Goal: Information Seeking & Learning: Learn about a topic

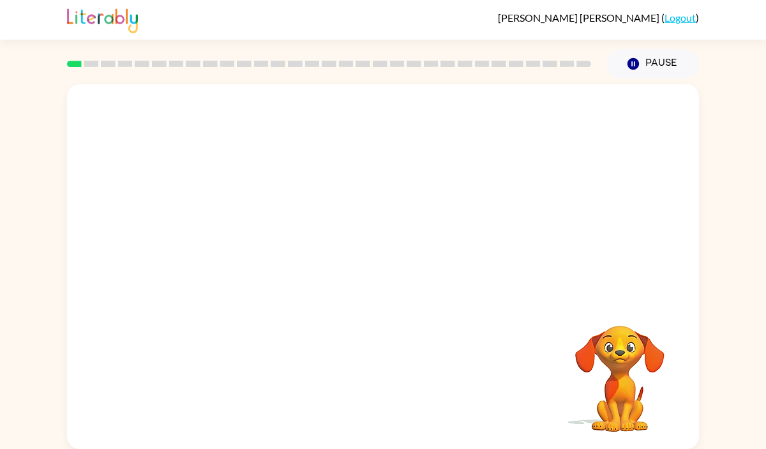
click at [237, 232] on video "Your browser must support playing .mp4 files to use Literably. Please try using…" at bounding box center [383, 191] width 632 height 214
drag, startPoint x: 244, startPoint y: 235, endPoint x: 249, endPoint y: 247, distance: 12.6
click at [253, 251] on video "Your browser must support playing .mp4 files to use Literably. Please try using…" at bounding box center [383, 191] width 632 height 214
drag, startPoint x: 233, startPoint y: 243, endPoint x: 267, endPoint y: 220, distance: 41.3
click at [365, 100] on video "Your browser must support playing .mp4 files to use Literably. Please try using…" at bounding box center [383, 191] width 632 height 214
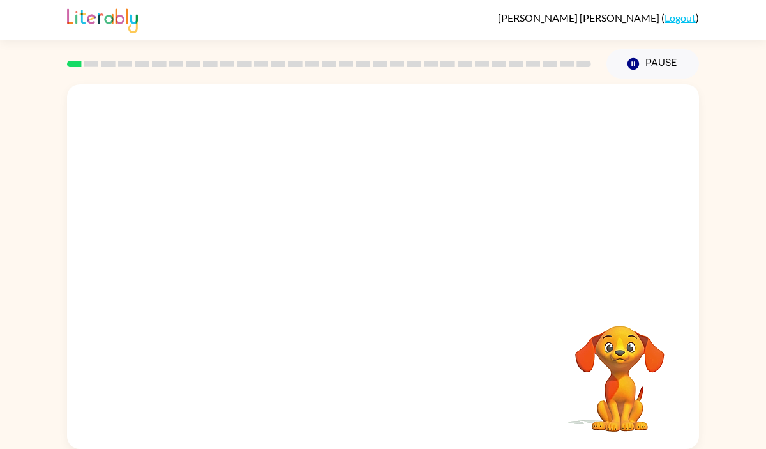
drag, startPoint x: 238, startPoint y: 242, endPoint x: 336, endPoint y: 114, distance: 160.7
click at [334, 117] on video "Your browser must support playing .mp4 files to use Literably. Please try using…" at bounding box center [383, 191] width 632 height 214
click at [243, 243] on video "Your browser must support playing .mp4 files to use Literably. Please try using…" at bounding box center [383, 191] width 632 height 214
click at [218, 235] on video "Your browser must support playing .mp4 files to use Literably. Please try using…" at bounding box center [383, 191] width 632 height 214
click at [397, 260] on div at bounding box center [383, 273] width 82 height 47
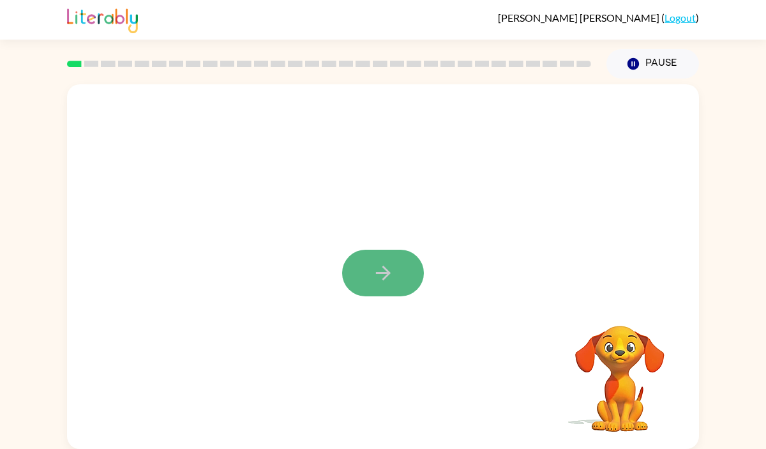
click at [387, 281] on icon "button" at bounding box center [383, 273] width 22 height 22
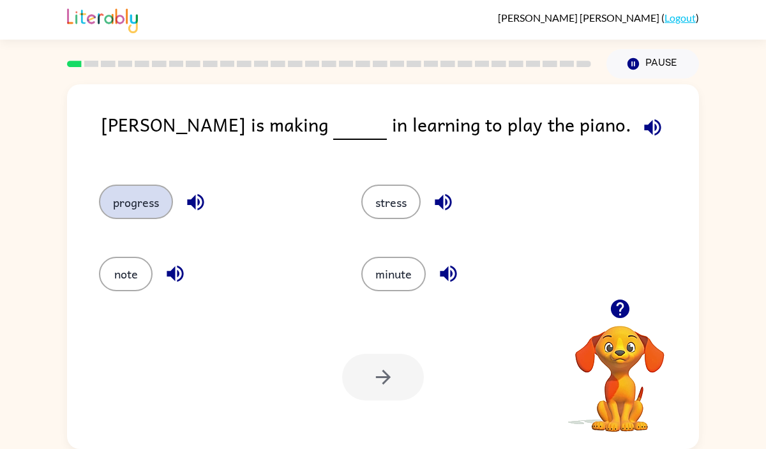
click at [154, 206] on button "progress" at bounding box center [136, 201] width 74 height 34
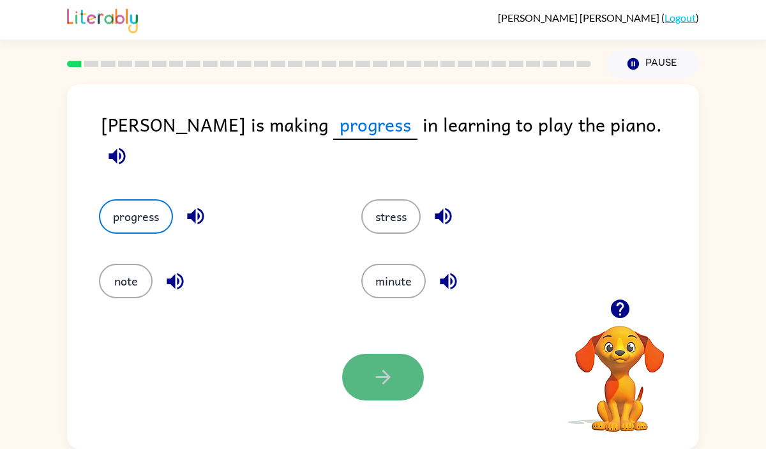
click at [384, 386] on icon "button" at bounding box center [383, 377] width 22 height 22
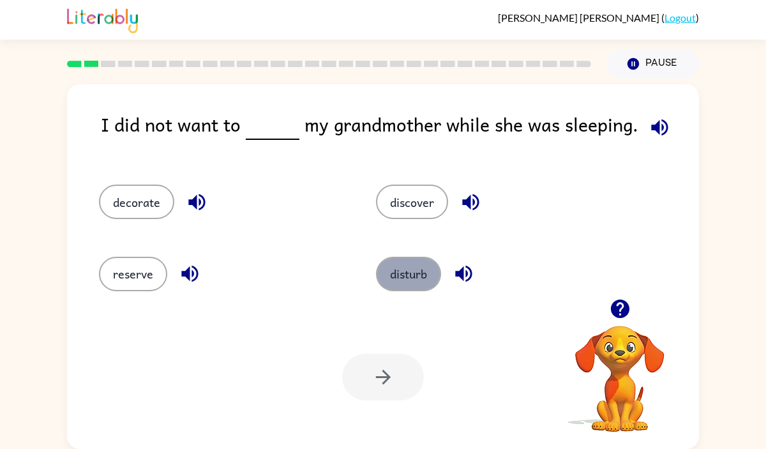
click at [425, 273] on button "disturb" at bounding box center [408, 274] width 65 height 34
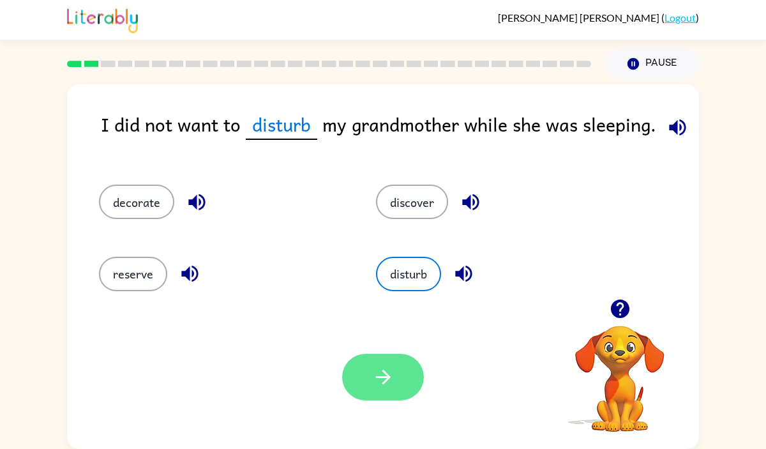
click at [378, 380] on icon "button" at bounding box center [383, 377] width 22 height 22
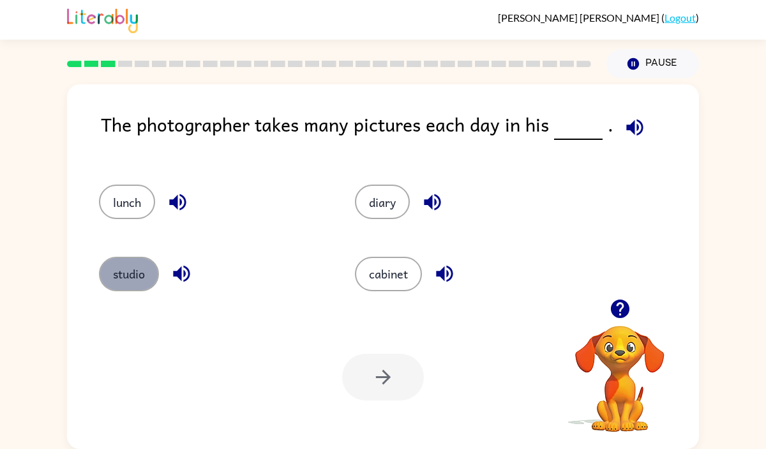
click at [123, 274] on button "studio" at bounding box center [129, 274] width 60 height 34
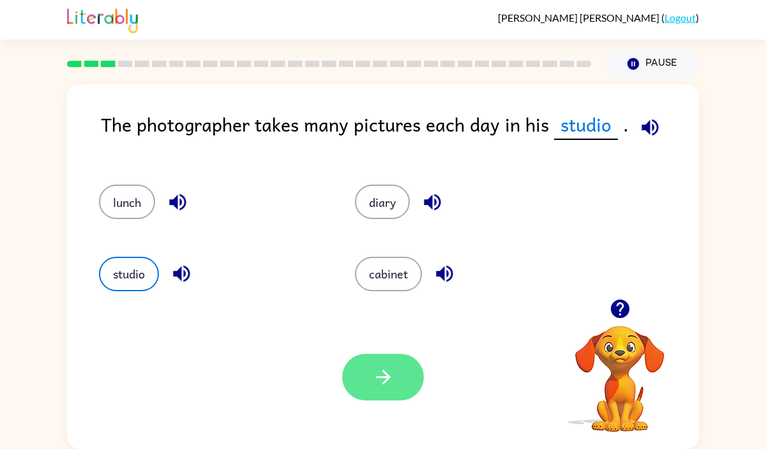
click at [355, 391] on button "button" at bounding box center [383, 377] width 82 height 47
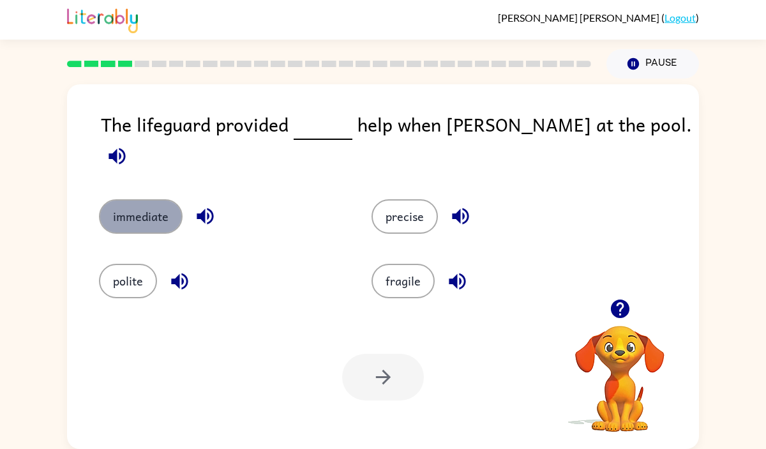
click at [133, 199] on button "immediate" at bounding box center [141, 216] width 84 height 34
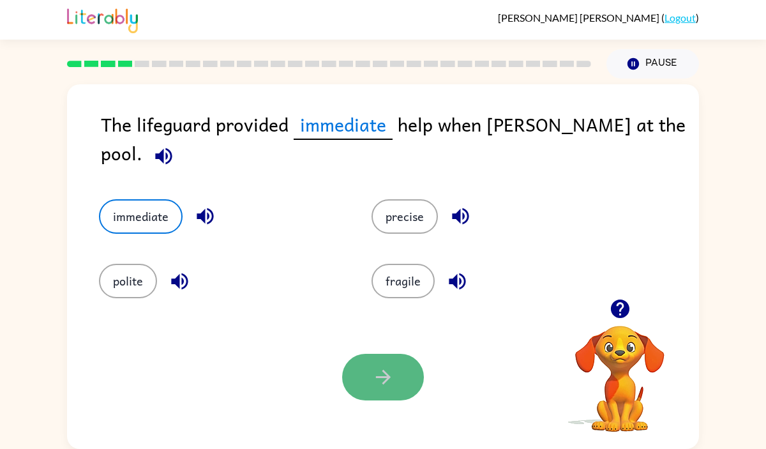
click at [382, 387] on icon "button" at bounding box center [383, 377] width 22 height 22
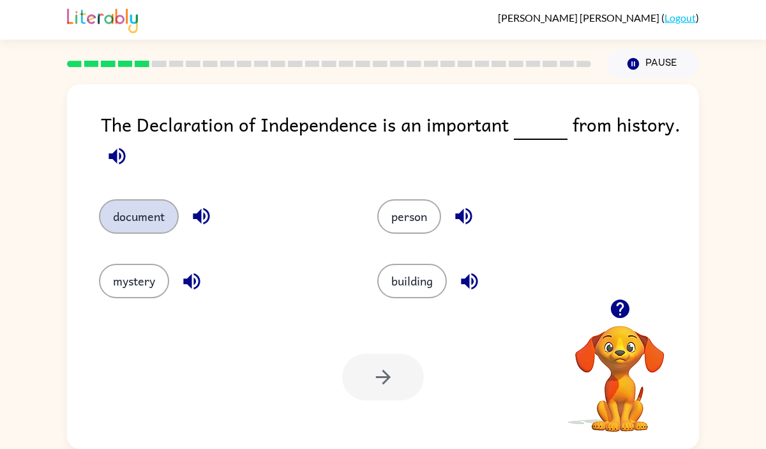
click at [142, 214] on button "document" at bounding box center [139, 216] width 80 height 34
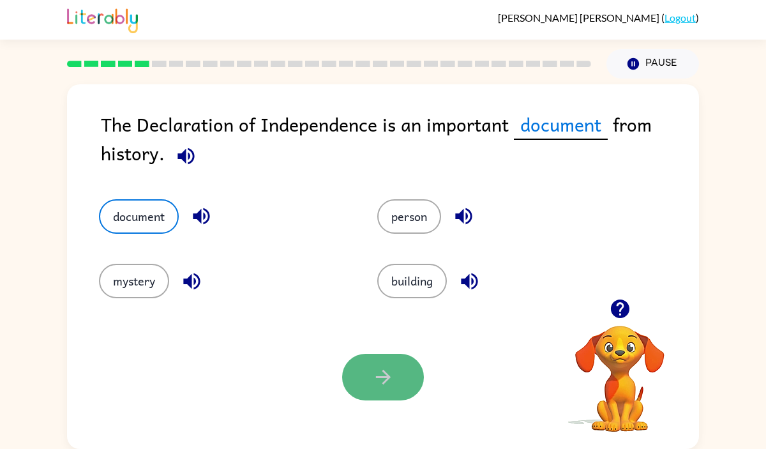
click at [373, 383] on icon "button" at bounding box center [383, 377] width 22 height 22
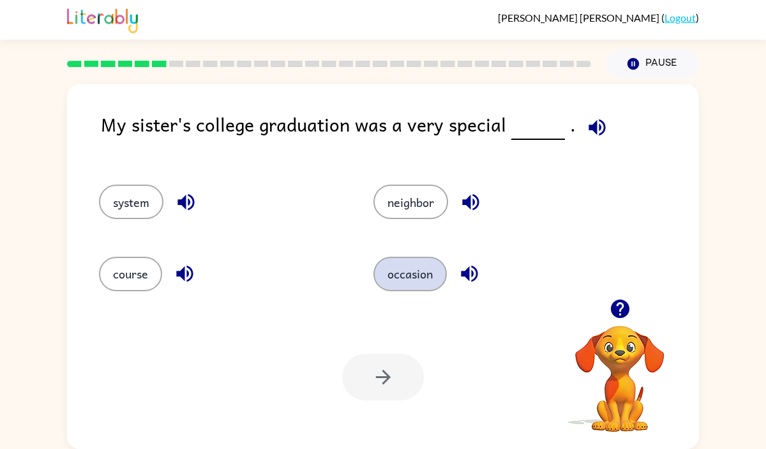
click at [419, 280] on button "occasion" at bounding box center [409, 274] width 73 height 34
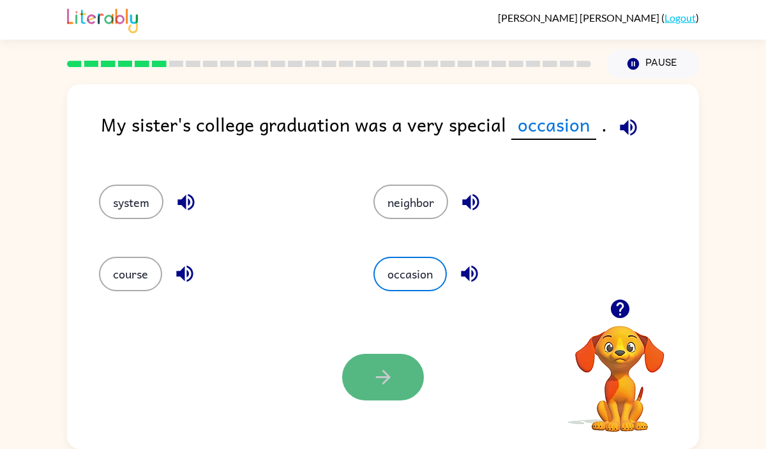
click at [392, 388] on button "button" at bounding box center [383, 377] width 82 height 47
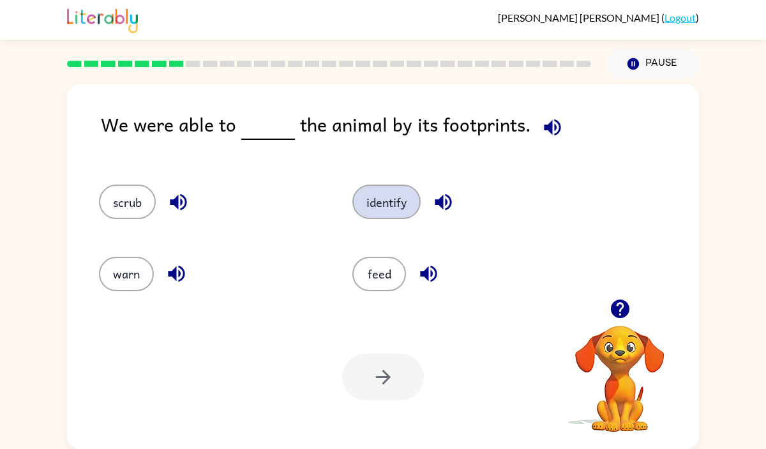
click at [393, 192] on button "identify" at bounding box center [386, 201] width 68 height 34
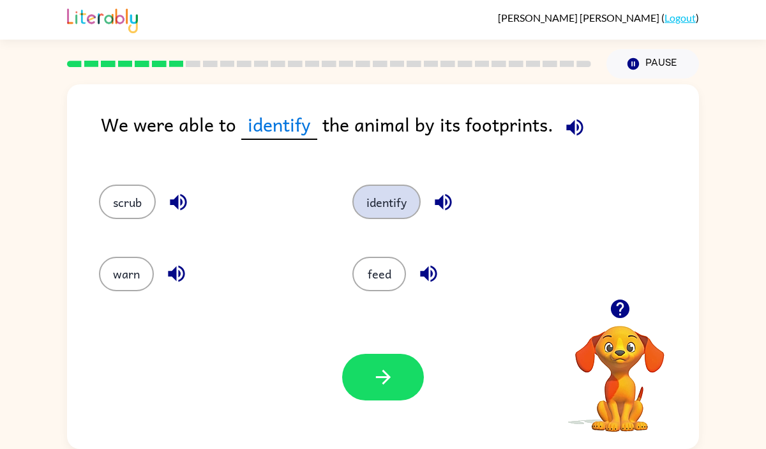
click at [393, 192] on button "identify" at bounding box center [386, 201] width 68 height 34
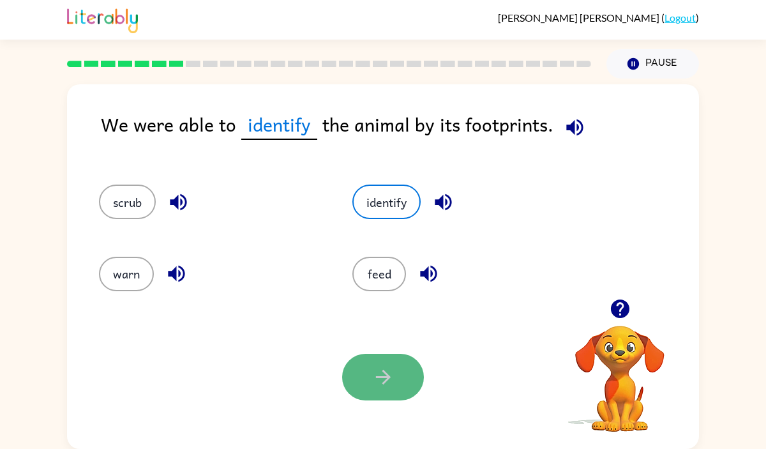
click at [393, 377] on icon "button" at bounding box center [383, 377] width 22 height 22
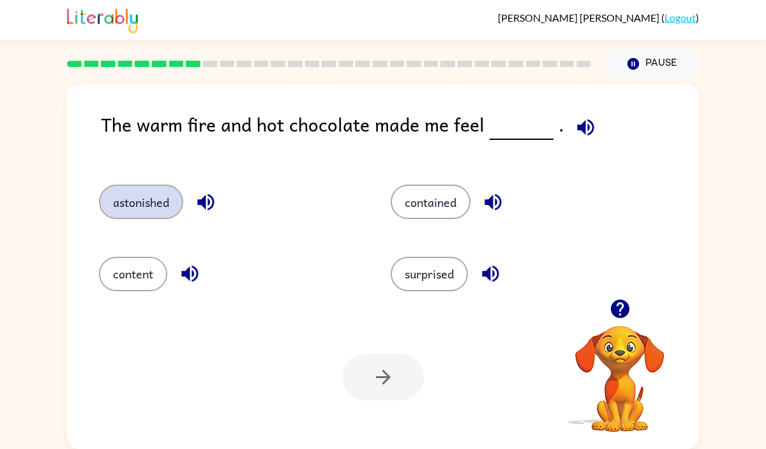
click at [154, 203] on button "astonished" at bounding box center [141, 201] width 84 height 34
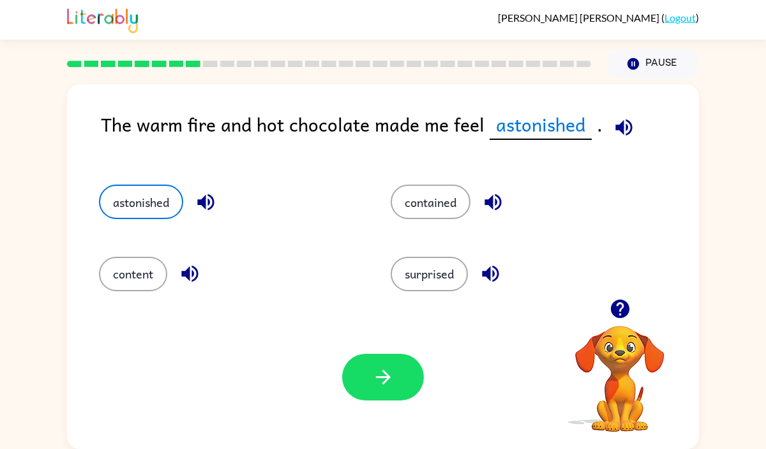
click at [361, 403] on div "Your browser must support playing .mp4 files to use Literably. Please try using…" at bounding box center [383, 377] width 632 height 144
click at [382, 355] on button "button" at bounding box center [383, 377] width 82 height 47
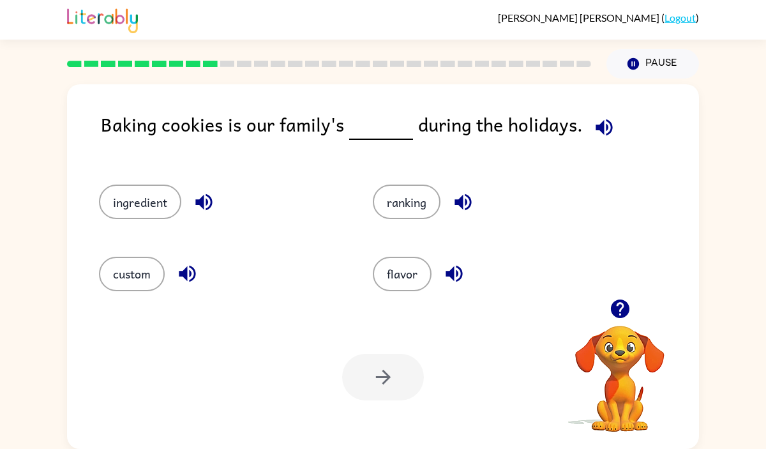
click at [408, 292] on div "flavor" at bounding box center [485, 267] width 274 height 71
click at [149, 260] on button "custom" at bounding box center [132, 274] width 66 height 34
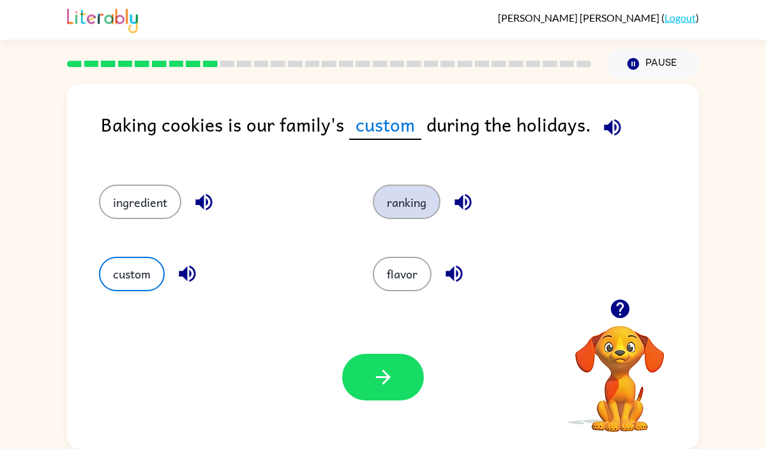
click at [400, 198] on button "ranking" at bounding box center [407, 201] width 68 height 34
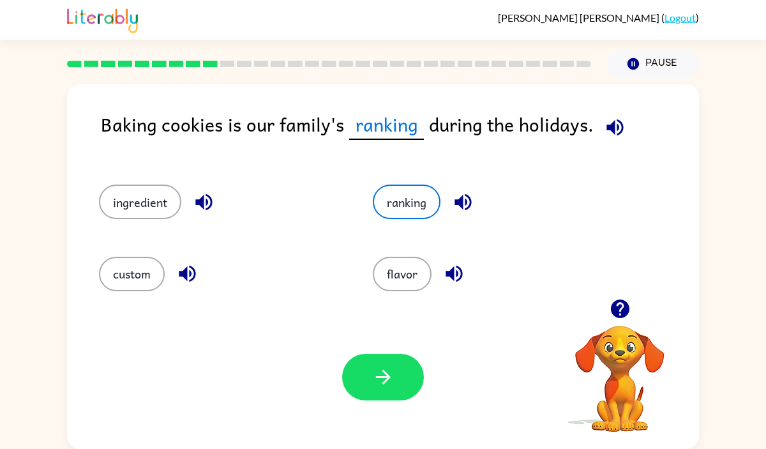
click at [168, 183] on div "ingredient" at bounding box center [212, 195] width 274 height 71
click at [165, 195] on button "ingredient" at bounding box center [140, 201] width 82 height 34
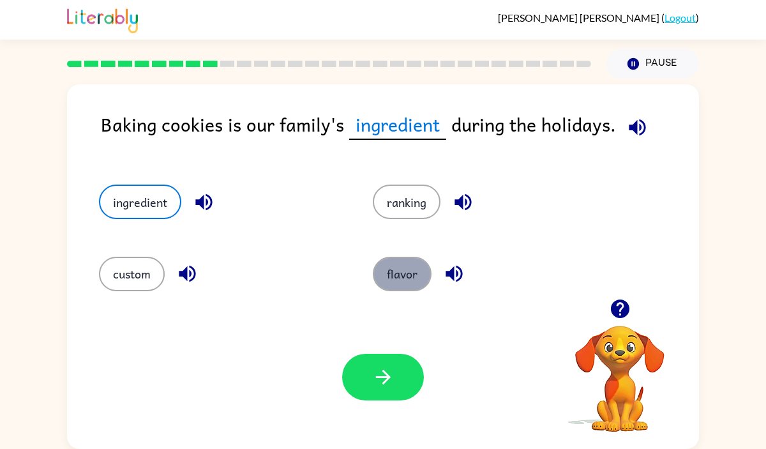
click at [406, 281] on button "flavor" at bounding box center [402, 274] width 59 height 34
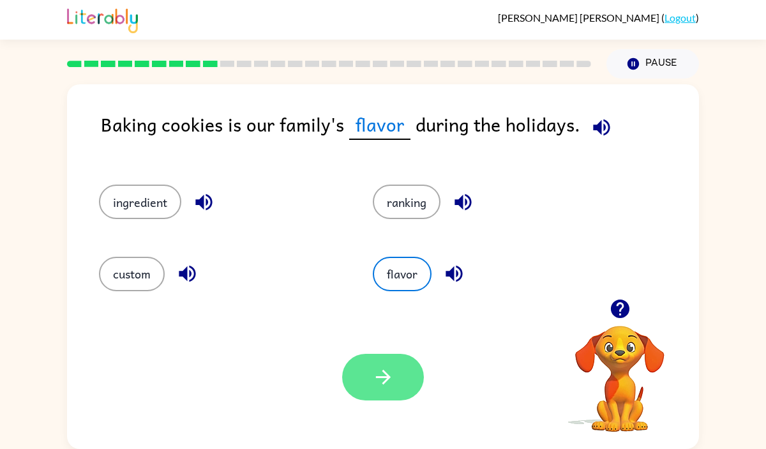
click at [392, 354] on div "Your browser must support playing .mp4 files to use Literably. Please try using…" at bounding box center [383, 377] width 632 height 144
click at [398, 383] on button "button" at bounding box center [383, 377] width 82 height 47
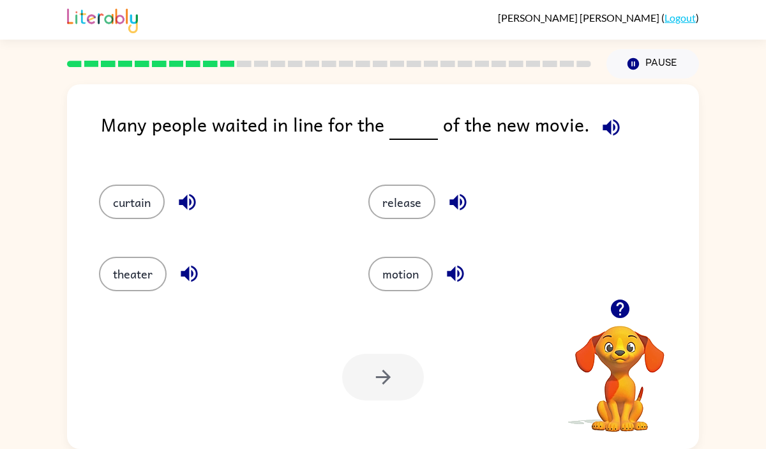
click at [324, 252] on div "theater" at bounding box center [209, 267] width 269 height 71
click at [391, 209] on button "release" at bounding box center [401, 201] width 67 height 34
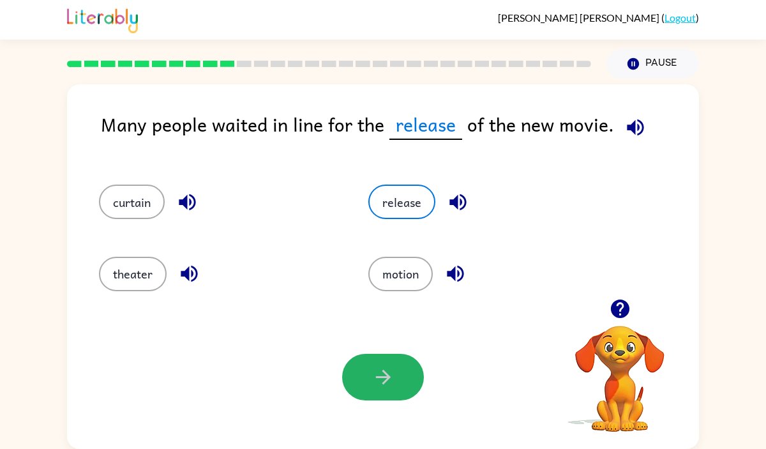
drag, startPoint x: 408, startPoint y: 366, endPoint x: 399, endPoint y: 371, distance: 10.8
click at [408, 368] on button "button" at bounding box center [383, 377] width 82 height 47
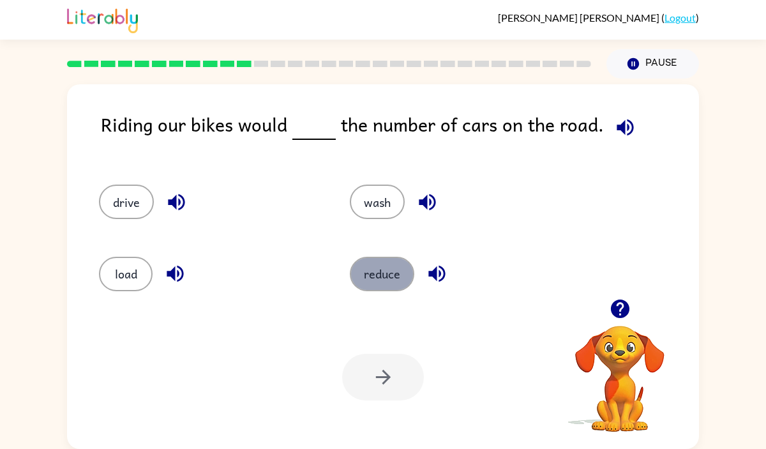
click at [368, 262] on button "reduce" at bounding box center [382, 274] width 64 height 34
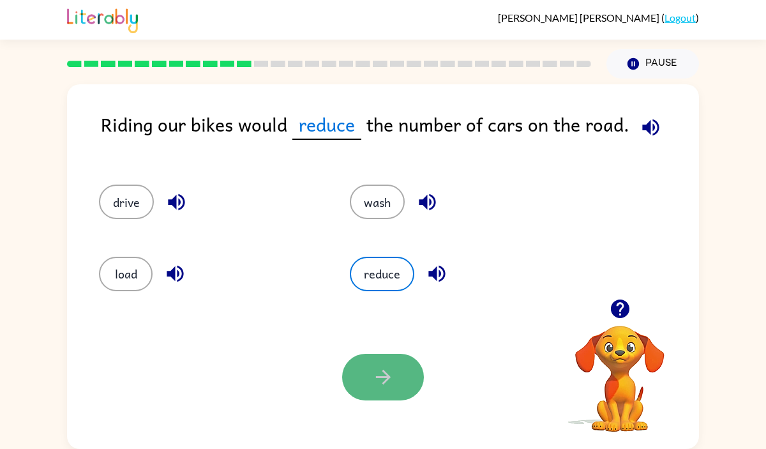
click at [378, 372] on icon "button" at bounding box center [383, 377] width 22 height 22
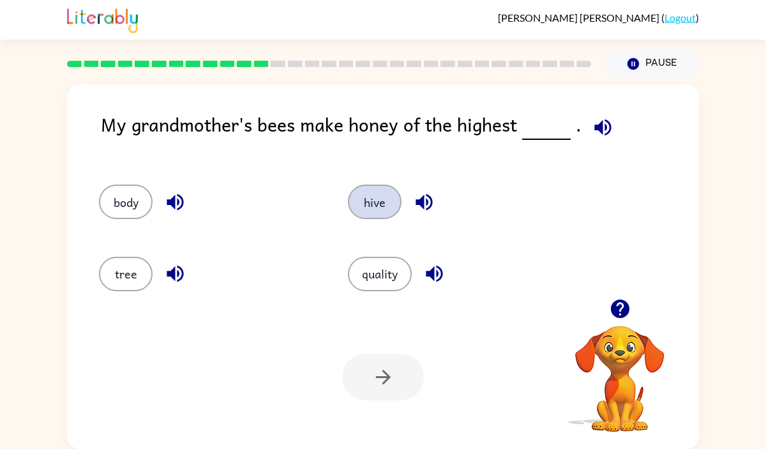
click at [379, 184] on button "hive" at bounding box center [375, 201] width 54 height 34
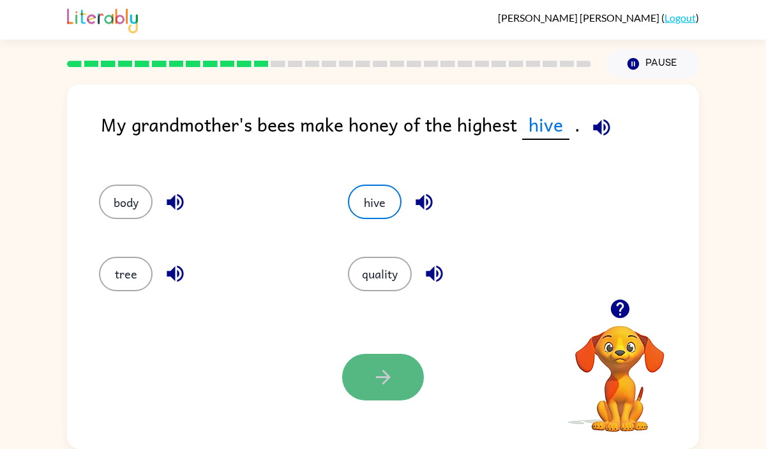
click at [384, 374] on icon "button" at bounding box center [383, 377] width 22 height 22
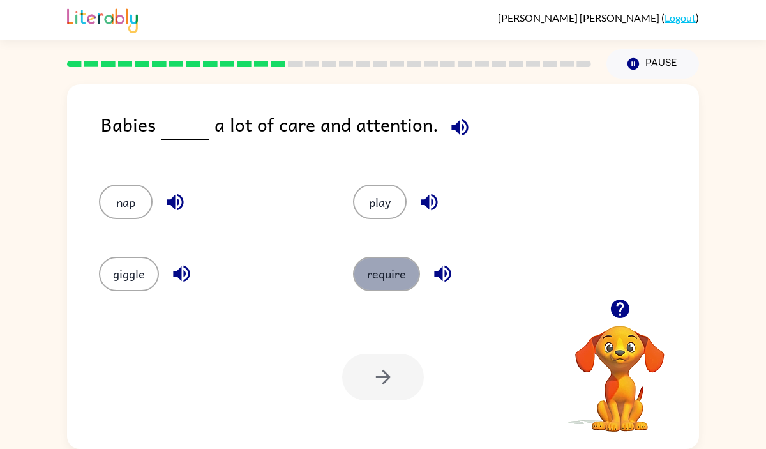
click at [394, 269] on button "require" at bounding box center [386, 274] width 67 height 34
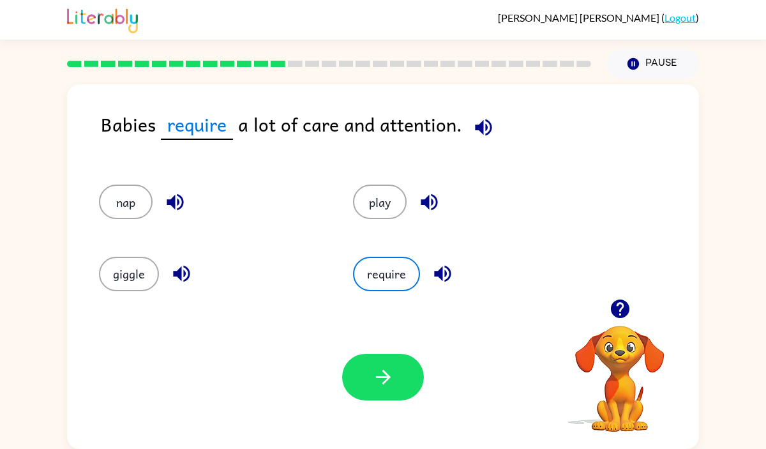
click at [408, 353] on div "Your browser must support playing .mp4 files to use Literably. Please try using…" at bounding box center [383, 377] width 632 height 144
click at [380, 378] on icon "button" at bounding box center [383, 377] width 22 height 22
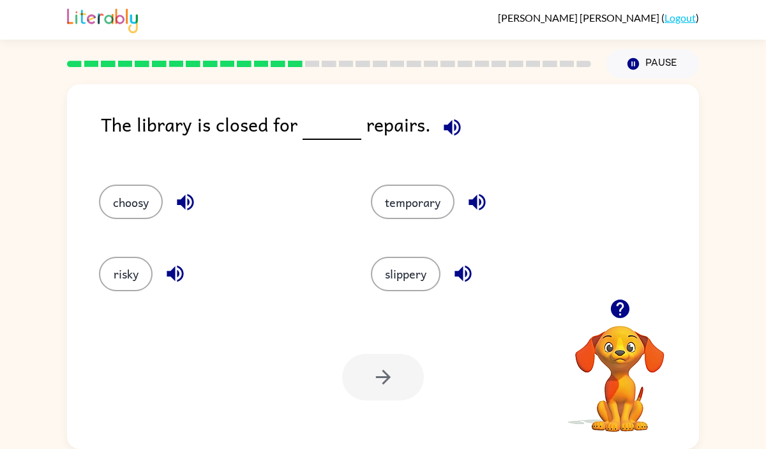
click at [403, 225] on div "temporary" at bounding box center [483, 195] width 272 height 71
click at [403, 209] on button "temporary" at bounding box center [413, 201] width 84 height 34
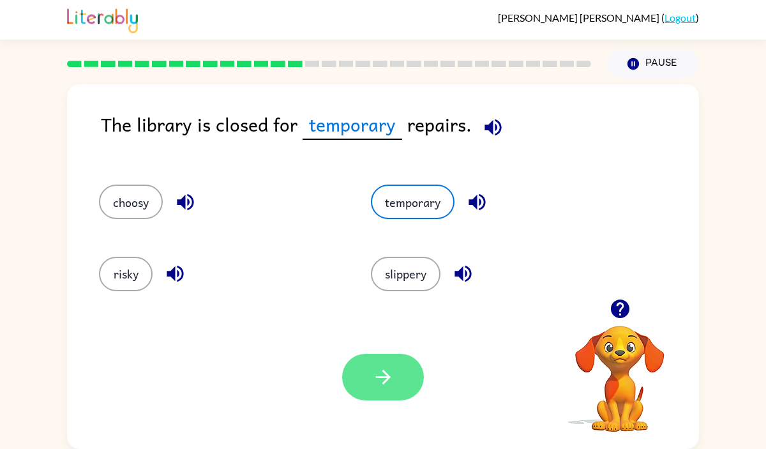
click at [383, 392] on button "button" at bounding box center [383, 377] width 82 height 47
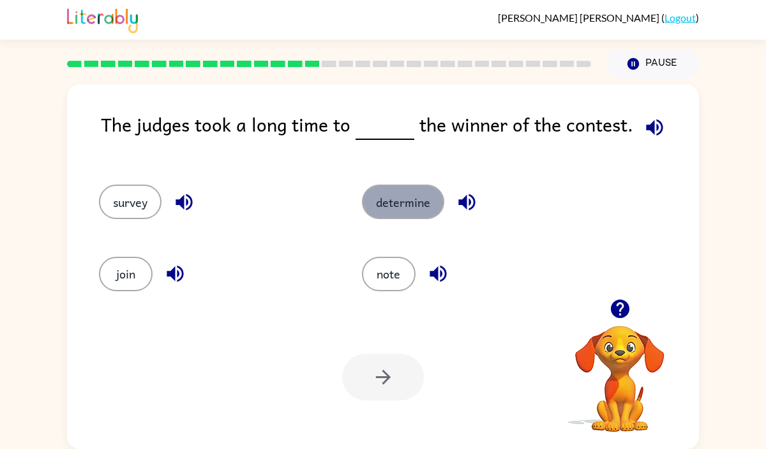
click at [399, 207] on button "determine" at bounding box center [403, 201] width 82 height 34
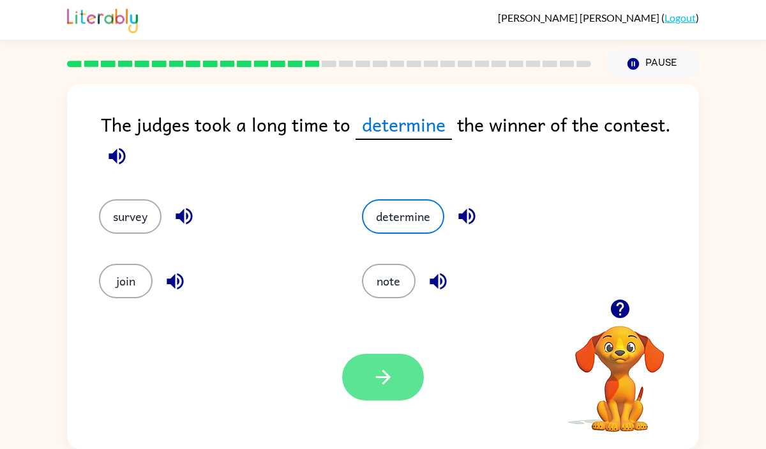
click at [378, 359] on button "button" at bounding box center [383, 377] width 82 height 47
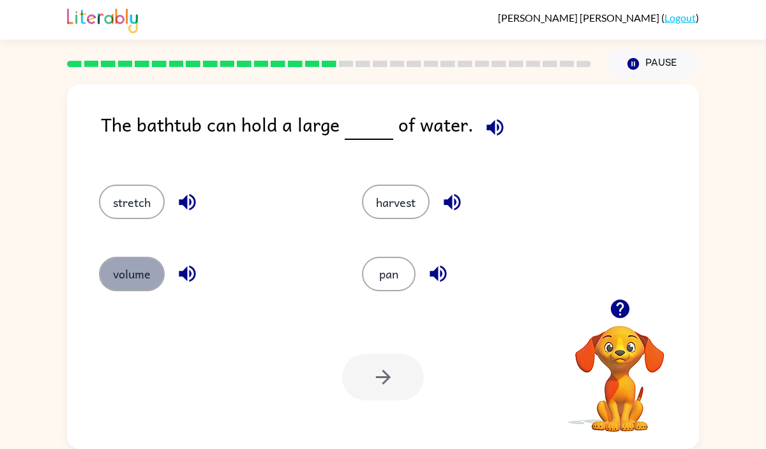
click at [129, 257] on button "volume" at bounding box center [132, 274] width 66 height 34
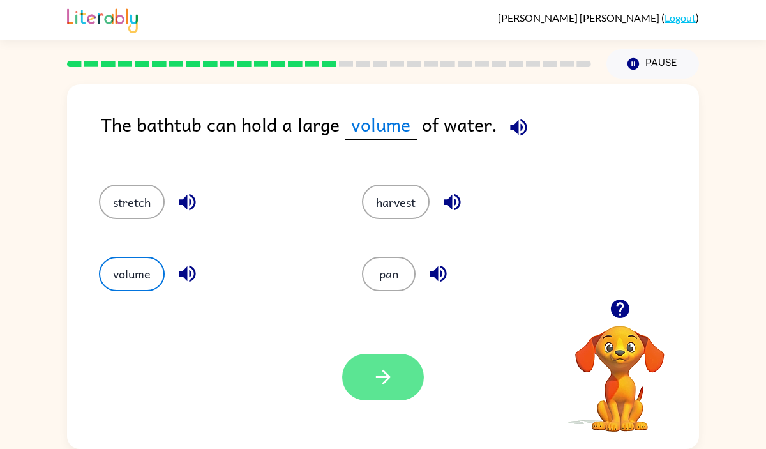
click at [388, 372] on icon "button" at bounding box center [383, 377] width 22 height 22
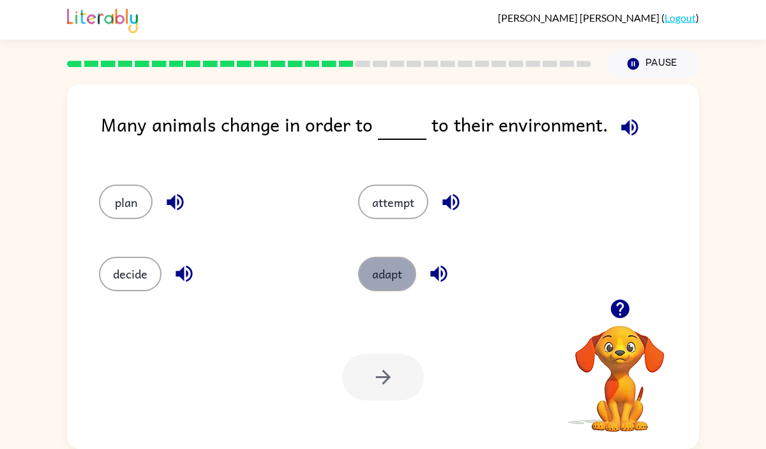
click at [387, 278] on button "adapt" at bounding box center [387, 274] width 58 height 34
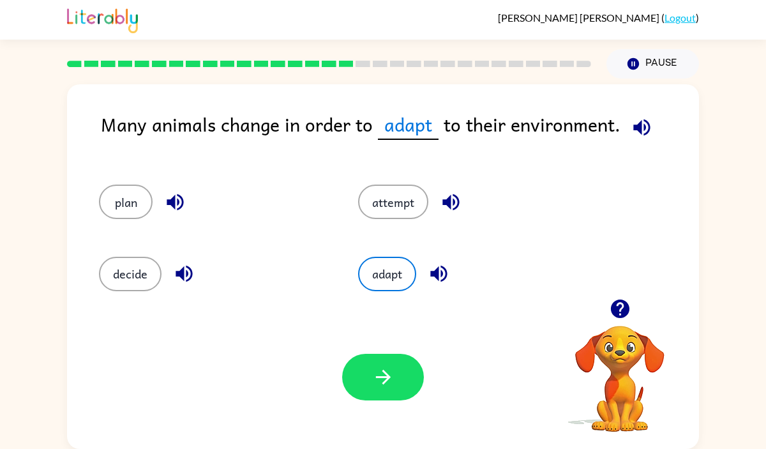
click at [386, 363] on button "button" at bounding box center [383, 377] width 82 height 47
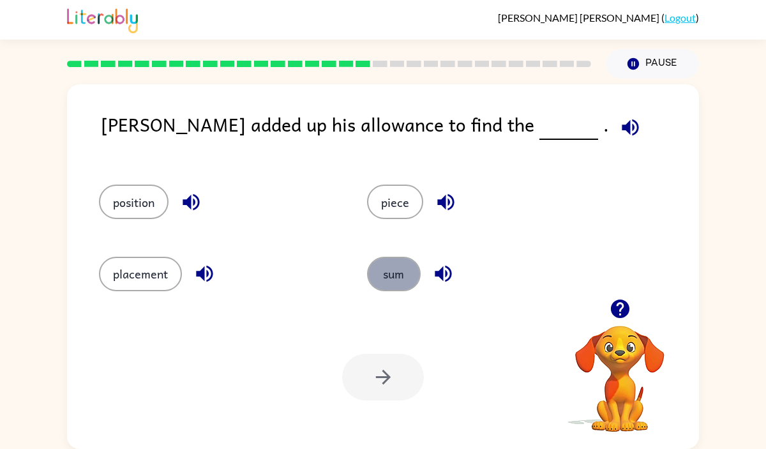
click at [394, 281] on button "sum" at bounding box center [394, 274] width 54 height 34
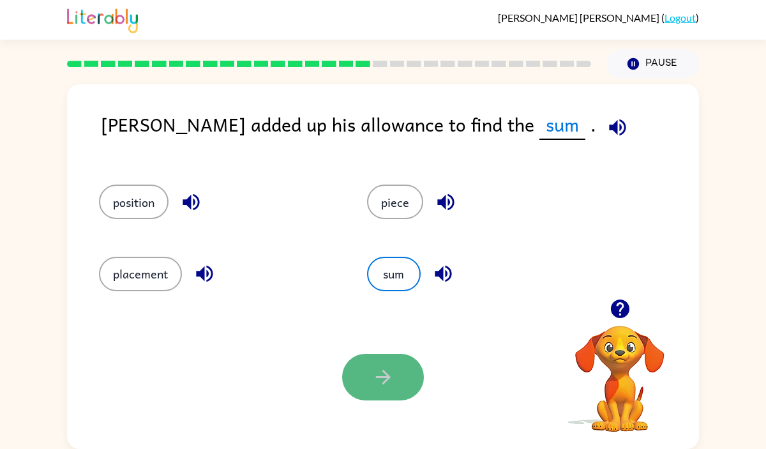
click at [393, 377] on icon "button" at bounding box center [383, 377] width 22 height 22
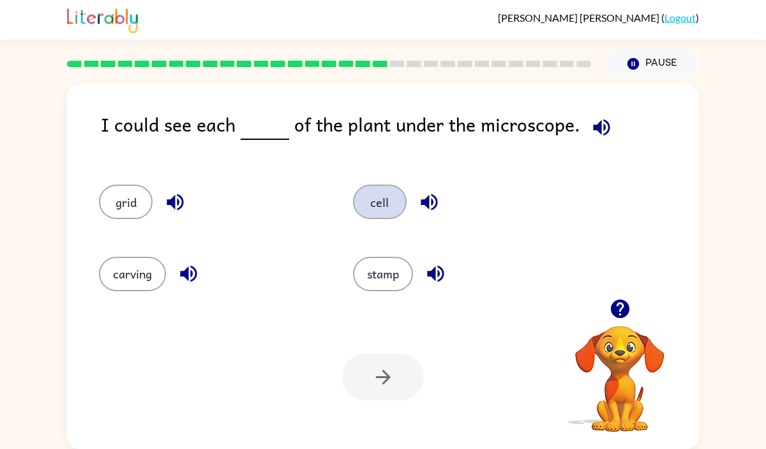
click at [385, 207] on button "cell" at bounding box center [380, 201] width 54 height 34
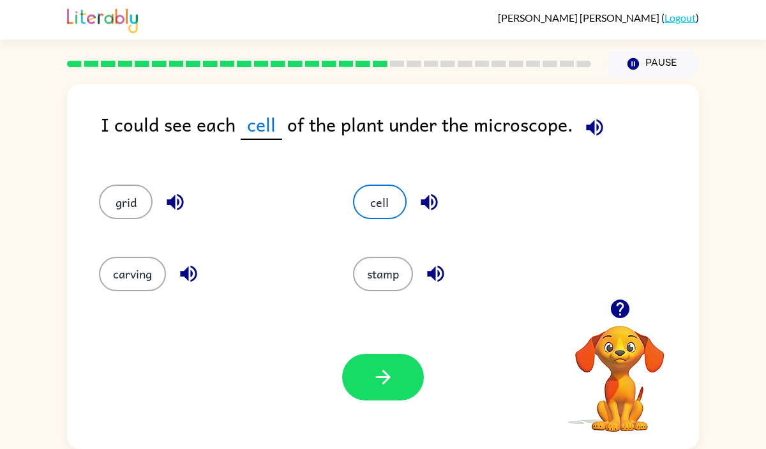
click at [382, 411] on div "Your browser must support playing .mp4 files to use Literably. Please try using…" at bounding box center [383, 377] width 632 height 144
click at [382, 383] on icon "button" at bounding box center [382, 377] width 15 height 15
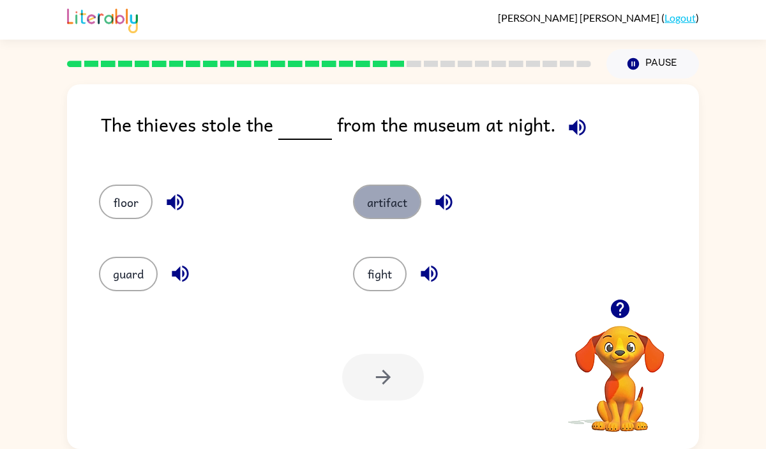
click at [384, 214] on button "artifact" at bounding box center [387, 201] width 68 height 34
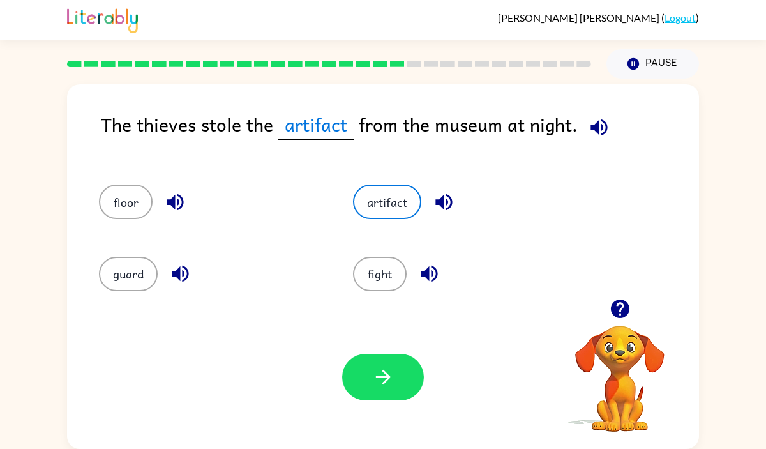
click at [381, 400] on div "Your browser must support playing .mp4 files to use Literably. Please try using…" at bounding box center [383, 377] width 632 height 144
click at [372, 374] on icon "button" at bounding box center [383, 377] width 22 height 22
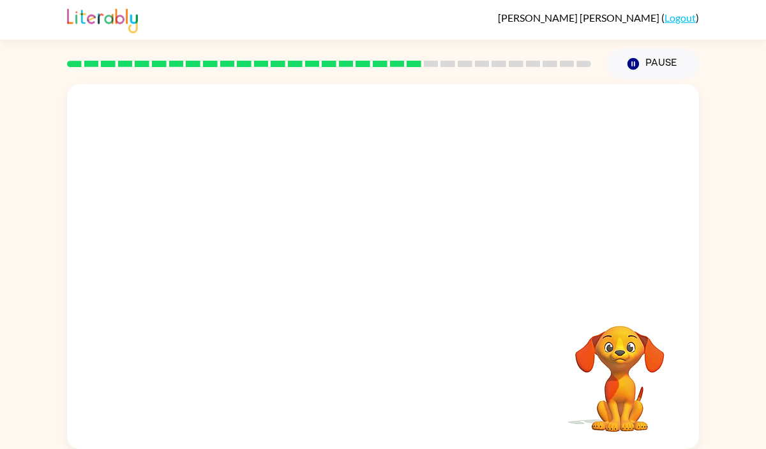
click at [264, 259] on video "Your browser must support playing .mp4 files to use Literably. Please try using…" at bounding box center [383, 191] width 632 height 214
click at [263, 261] on video "Your browser must support playing .mp4 files to use Literably. Please try using…" at bounding box center [383, 191] width 632 height 214
click at [401, 266] on div at bounding box center [383, 273] width 82 height 47
click at [403, 269] on div at bounding box center [383, 273] width 82 height 47
click at [379, 280] on icon "button" at bounding box center [383, 273] width 22 height 22
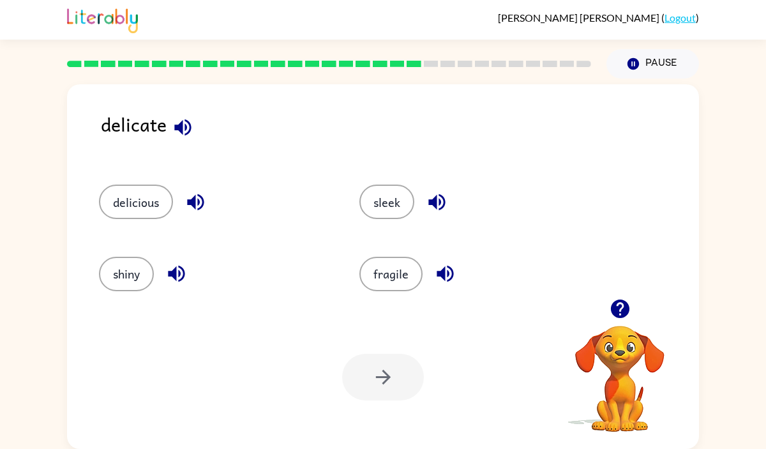
click at [151, 229] on div "delicious" at bounding box center [205, 195] width 260 height 71
click at [151, 206] on button "delicious" at bounding box center [136, 201] width 74 height 34
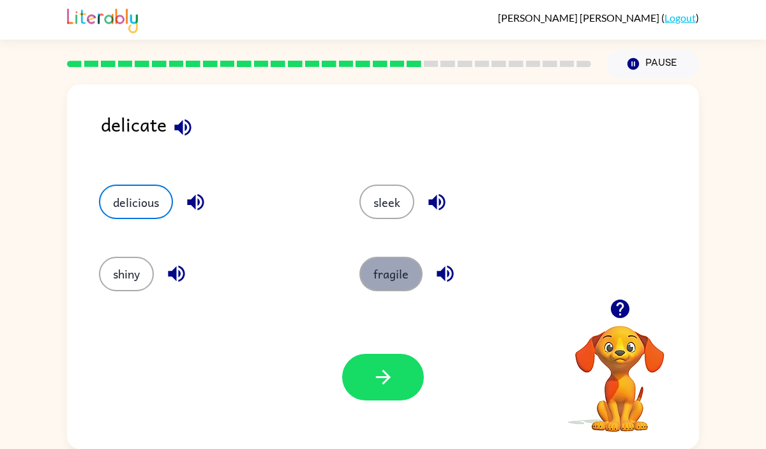
click at [397, 280] on button "fragile" at bounding box center [390, 274] width 63 height 34
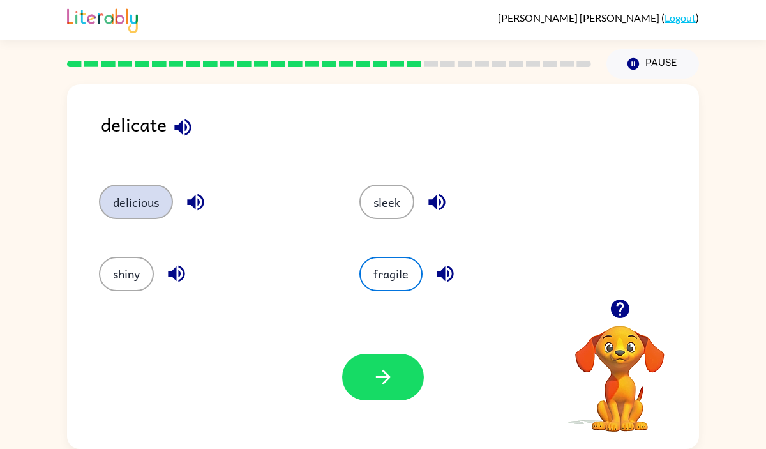
click at [166, 211] on button "delicious" at bounding box center [136, 201] width 74 height 34
click at [193, 186] on button "button" at bounding box center [195, 202] width 33 height 33
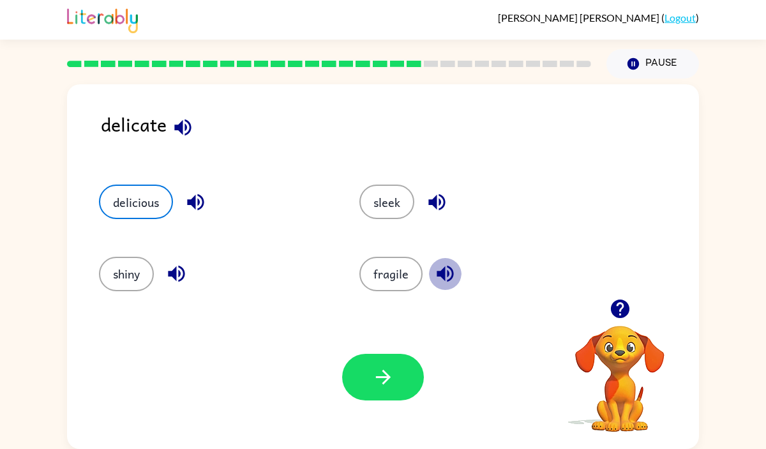
click at [445, 271] on icon "button" at bounding box center [445, 273] width 22 height 22
click at [435, 201] on icon "button" at bounding box center [436, 202] width 17 height 17
click at [186, 113] on button "button" at bounding box center [183, 127] width 33 height 33
click at [178, 265] on icon "button" at bounding box center [176, 273] width 22 height 22
click at [364, 377] on button "button" at bounding box center [383, 377] width 82 height 47
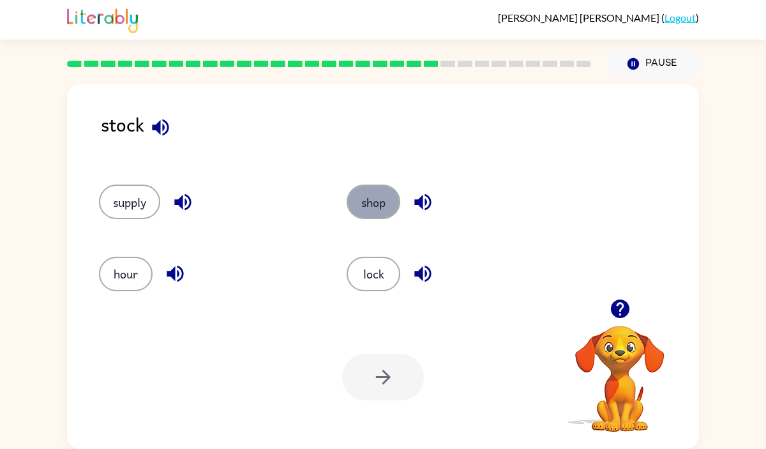
click at [378, 213] on button "shop" at bounding box center [374, 201] width 54 height 34
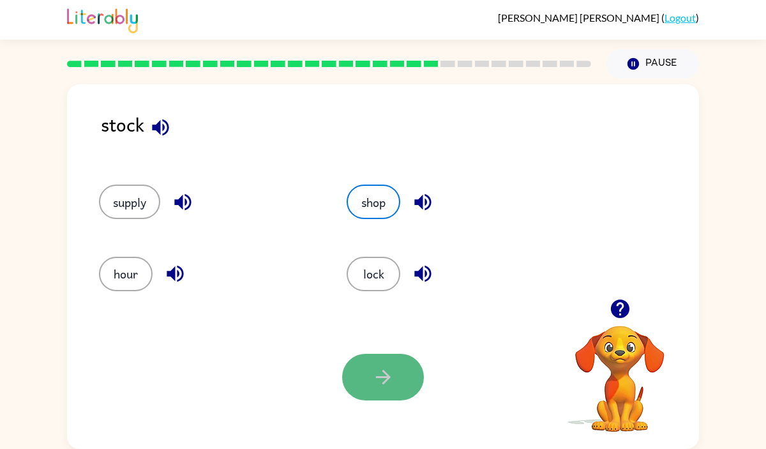
click at [405, 370] on button "button" at bounding box center [383, 377] width 82 height 47
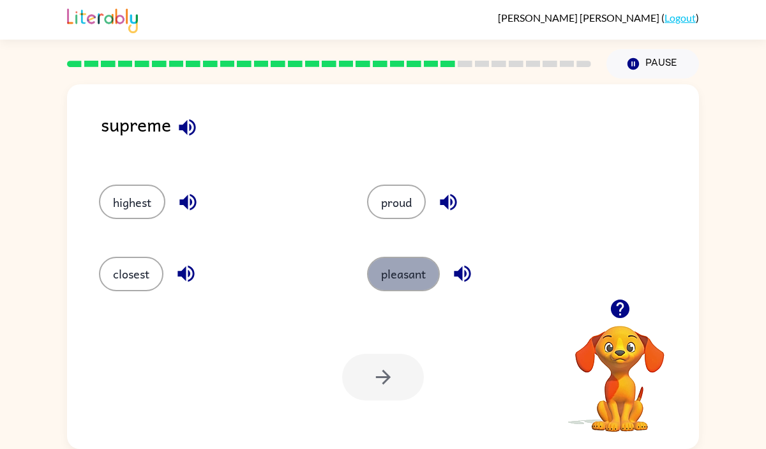
click at [422, 281] on button "pleasant" at bounding box center [403, 274] width 73 height 34
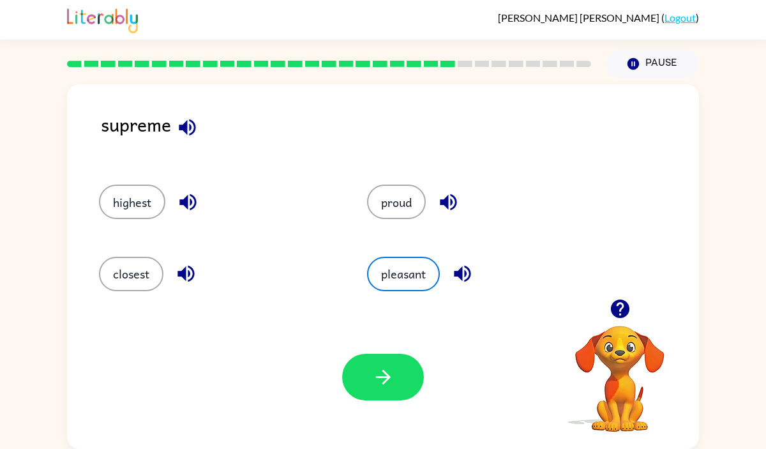
click at [464, 274] on icon "button" at bounding box center [462, 273] width 17 height 17
click at [437, 200] on button "button" at bounding box center [448, 202] width 33 height 33
click at [165, 195] on div "highest" at bounding box center [218, 201] width 239 height 34
click at [180, 197] on icon "button" at bounding box center [188, 202] width 22 height 22
click at [186, 261] on button "button" at bounding box center [186, 273] width 33 height 33
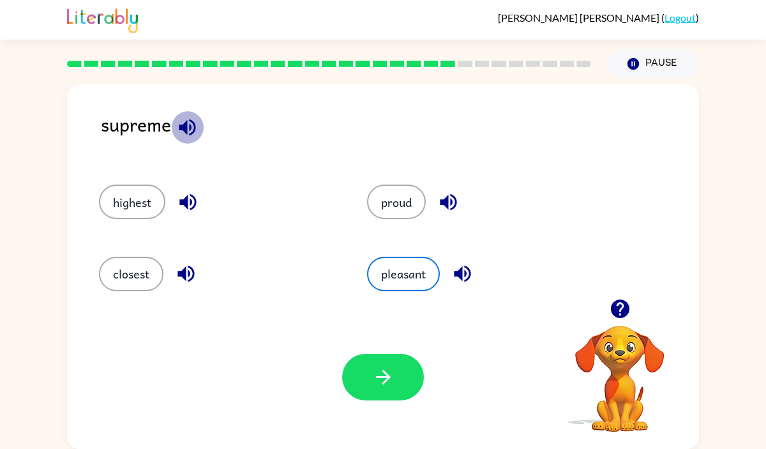
click at [183, 128] on icon "button" at bounding box center [187, 127] width 17 height 17
click at [410, 381] on button "button" at bounding box center [383, 377] width 82 height 47
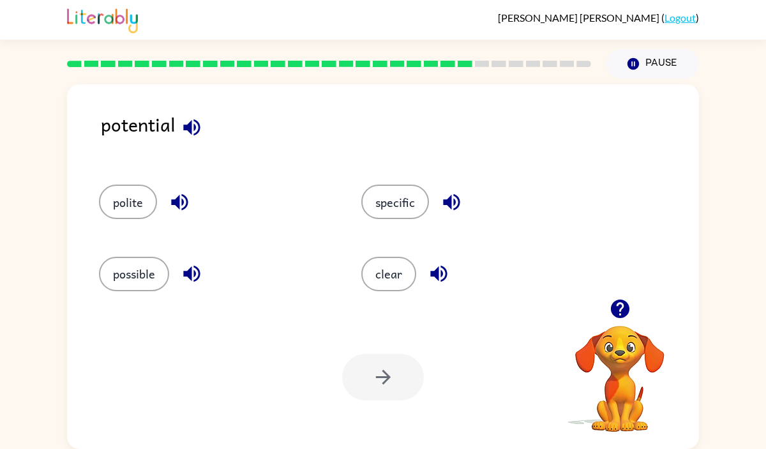
click at [176, 194] on icon "button" at bounding box center [179, 202] width 22 height 22
click at [134, 195] on button "polite" at bounding box center [128, 201] width 58 height 34
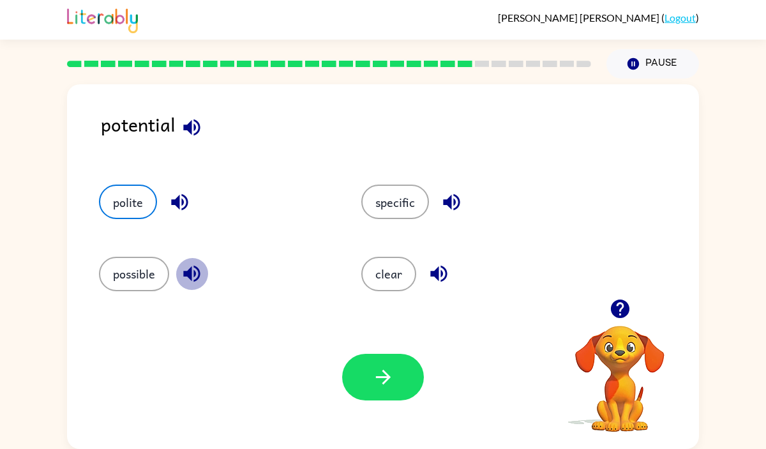
click at [176, 273] on button "button" at bounding box center [192, 273] width 33 height 33
click at [146, 274] on button "possible" at bounding box center [134, 274] width 70 height 34
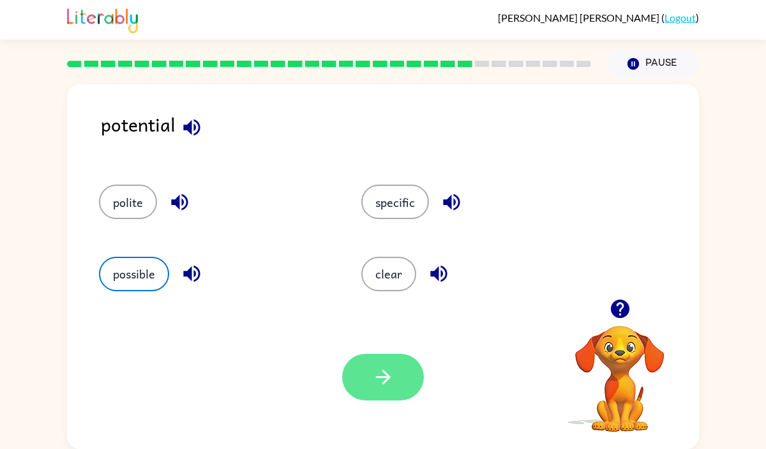
click at [392, 375] on icon "button" at bounding box center [383, 377] width 22 height 22
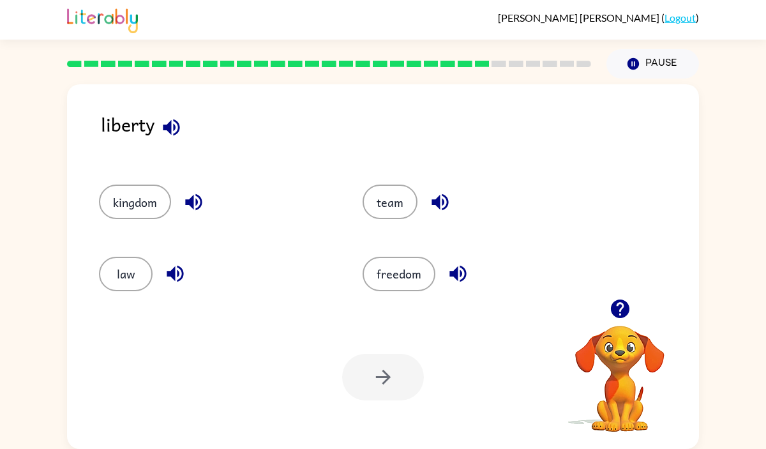
click at [167, 119] on icon "button" at bounding box center [171, 127] width 22 height 22
click at [189, 191] on icon "button" at bounding box center [194, 202] width 22 height 22
click at [179, 262] on icon "button" at bounding box center [175, 273] width 22 height 22
click at [157, 212] on button "kingdom" at bounding box center [135, 201] width 72 height 34
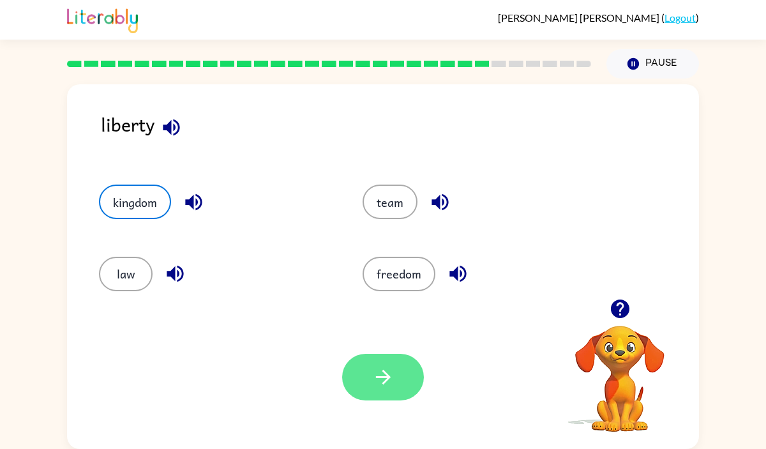
click at [387, 384] on icon "button" at bounding box center [383, 377] width 22 height 22
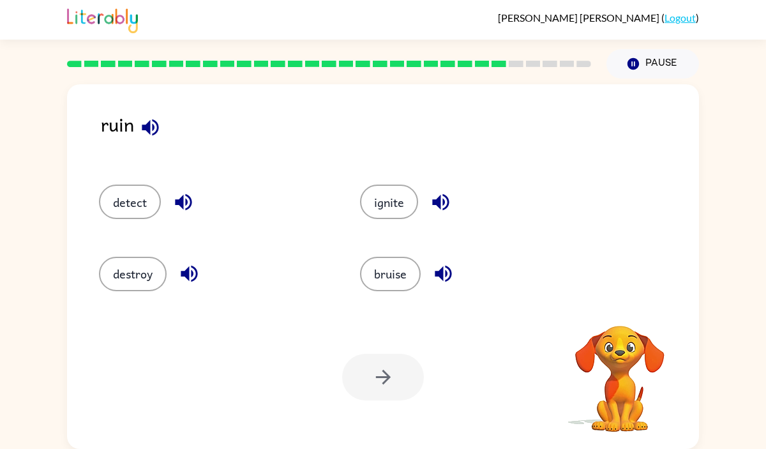
click at [193, 203] on icon "button" at bounding box center [183, 202] width 22 height 22
click at [174, 260] on div "destroy" at bounding box center [215, 274] width 232 height 34
click at [112, 265] on button "destroy" at bounding box center [133, 274] width 68 height 34
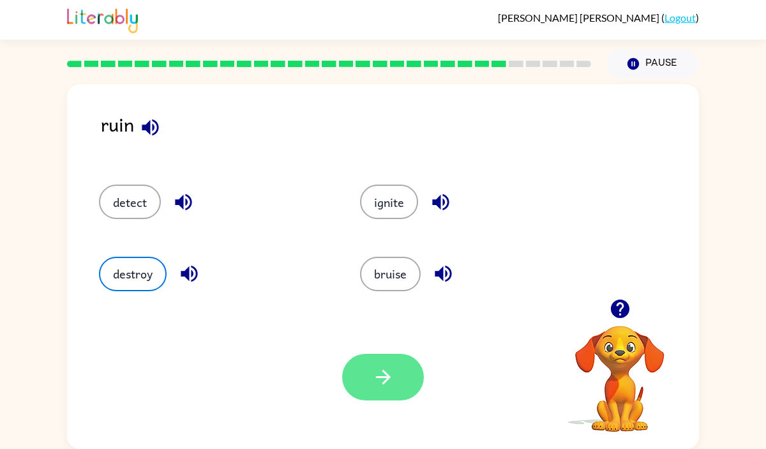
click at [396, 378] on button "button" at bounding box center [383, 377] width 82 height 47
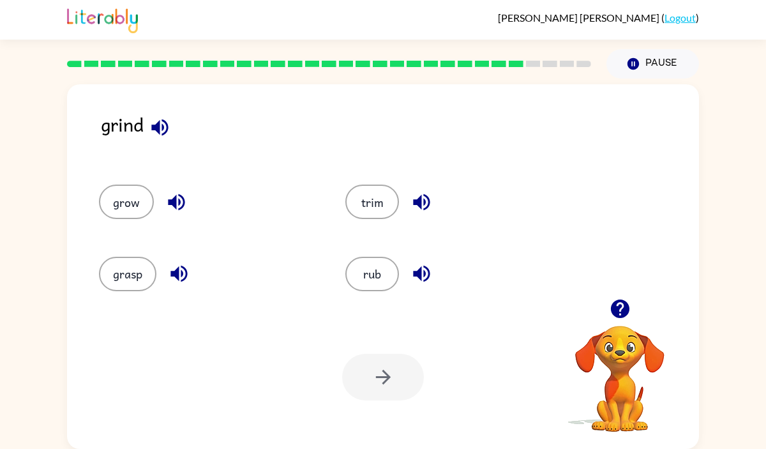
drag, startPoint x: 168, startPoint y: 218, endPoint x: 168, endPoint y: 204, distance: 13.4
click at [168, 204] on div "grow" at bounding box center [207, 201] width 217 height 34
click at [168, 204] on icon "button" at bounding box center [176, 202] width 17 height 17
click at [161, 118] on icon "button" at bounding box center [160, 127] width 22 height 22
click at [167, 193] on icon "button" at bounding box center [176, 202] width 22 height 22
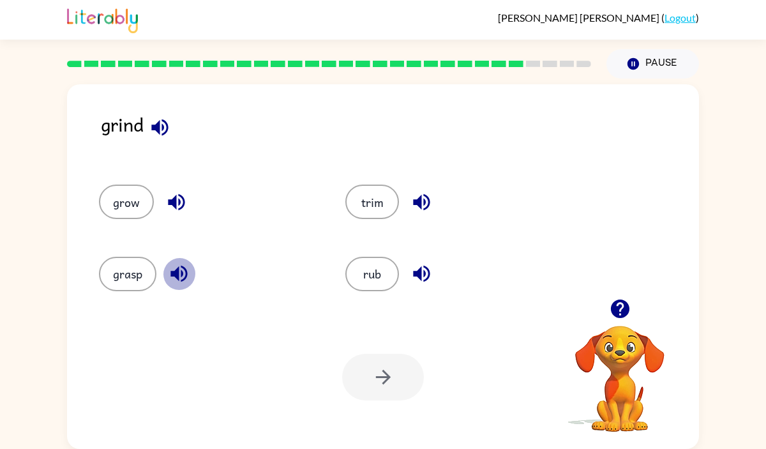
click at [179, 257] on button "button" at bounding box center [179, 273] width 33 height 33
click at [427, 274] on icon "button" at bounding box center [421, 273] width 22 height 22
click at [427, 202] on icon "button" at bounding box center [421, 202] width 22 height 22
click at [385, 198] on button "trim" at bounding box center [372, 201] width 54 height 34
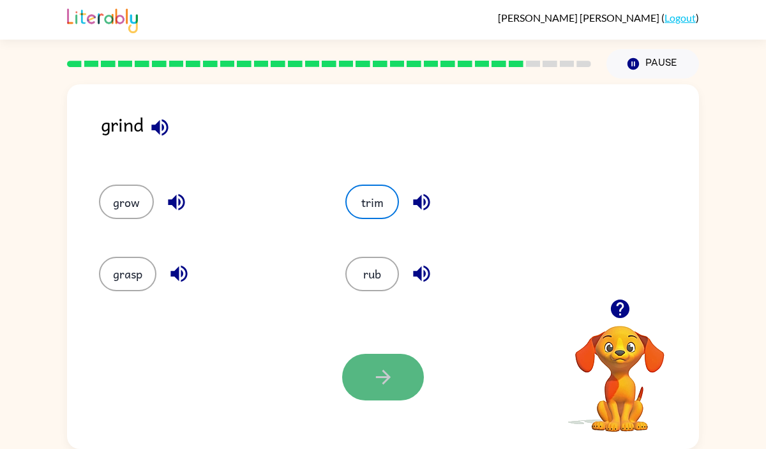
click at [375, 385] on icon "button" at bounding box center [383, 377] width 22 height 22
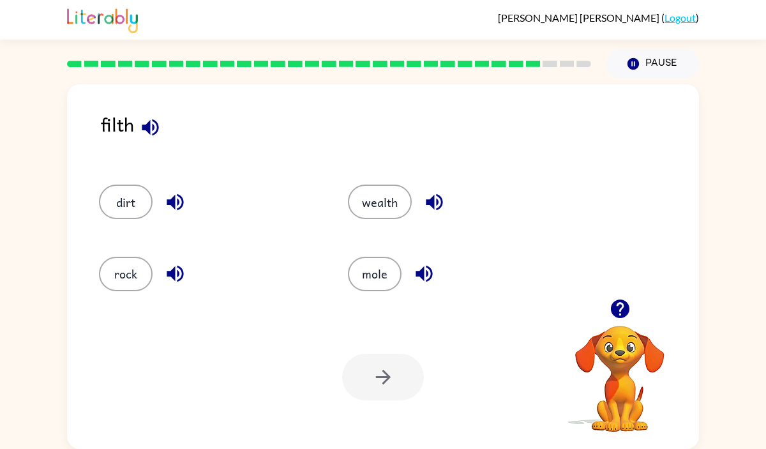
click at [299, 261] on div "rock" at bounding box center [209, 274] width 220 height 34
click at [364, 273] on button "mole" at bounding box center [375, 274] width 54 height 34
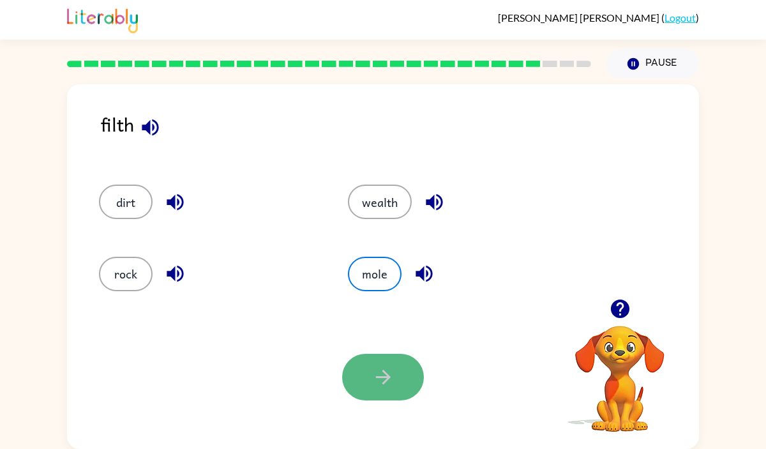
click at [369, 385] on button "button" at bounding box center [383, 377] width 82 height 47
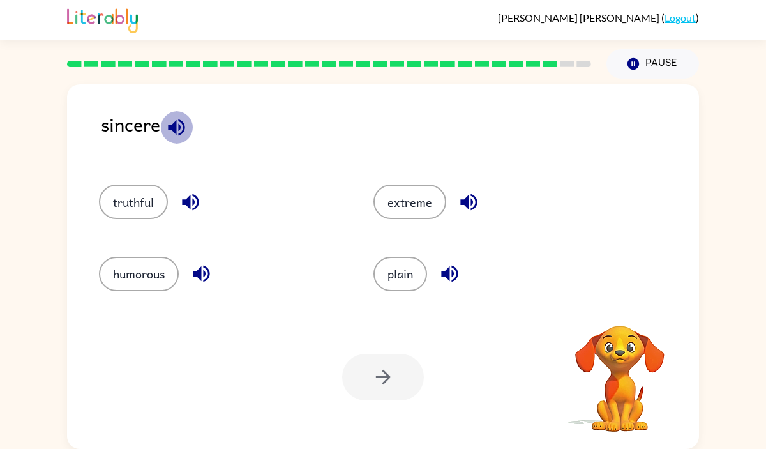
click at [184, 117] on icon "button" at bounding box center [176, 127] width 22 height 22
click at [185, 203] on icon "button" at bounding box center [190, 202] width 17 height 17
click at [207, 271] on icon "button" at bounding box center [201, 273] width 22 height 22
click at [627, 309] on icon "button" at bounding box center [619, 308] width 19 height 19
click at [456, 271] on icon "button" at bounding box center [449, 273] width 17 height 17
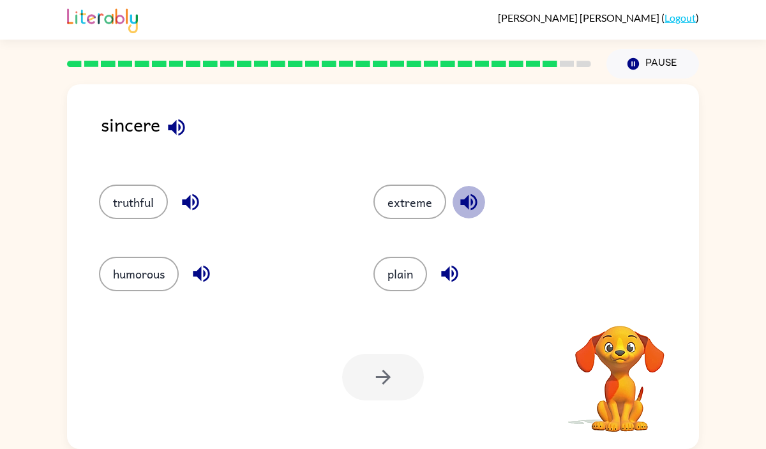
click at [477, 204] on icon "button" at bounding box center [469, 202] width 22 height 22
click at [426, 190] on button "extreme" at bounding box center [409, 201] width 73 height 34
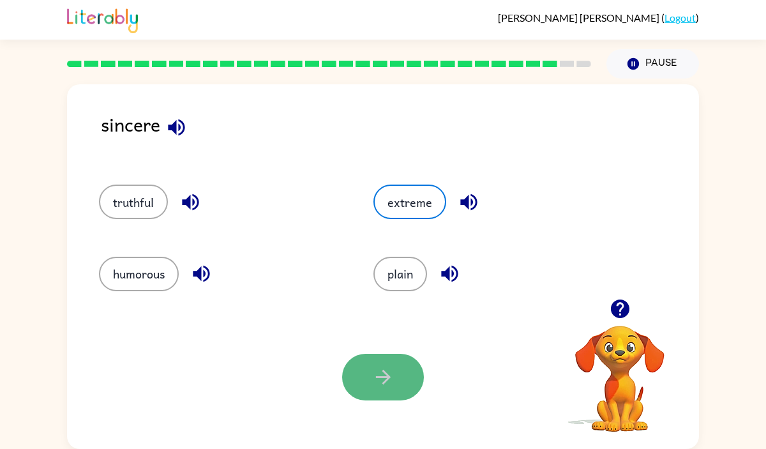
click at [387, 395] on button "button" at bounding box center [383, 377] width 82 height 47
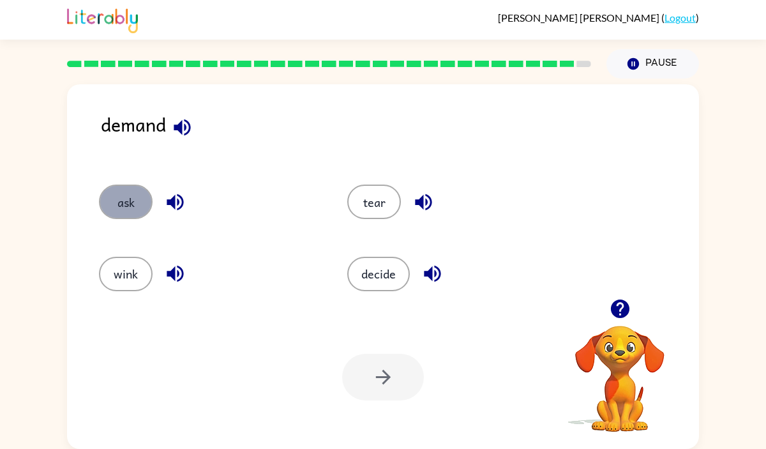
click at [140, 200] on button "ask" at bounding box center [126, 201] width 54 height 34
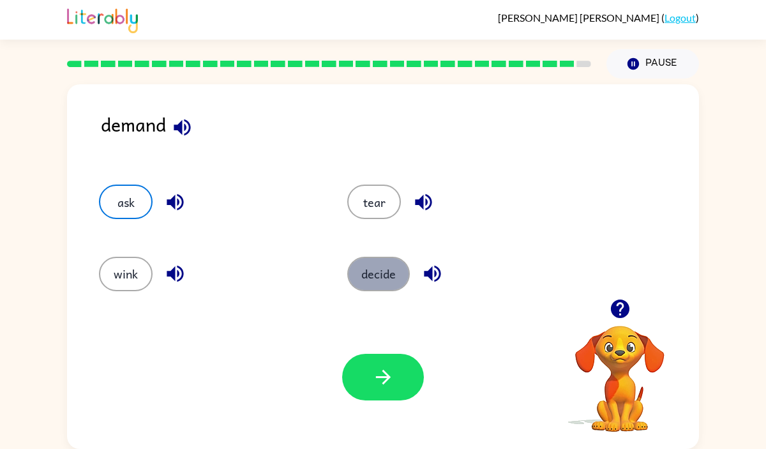
click at [381, 289] on button "decide" at bounding box center [378, 274] width 63 height 34
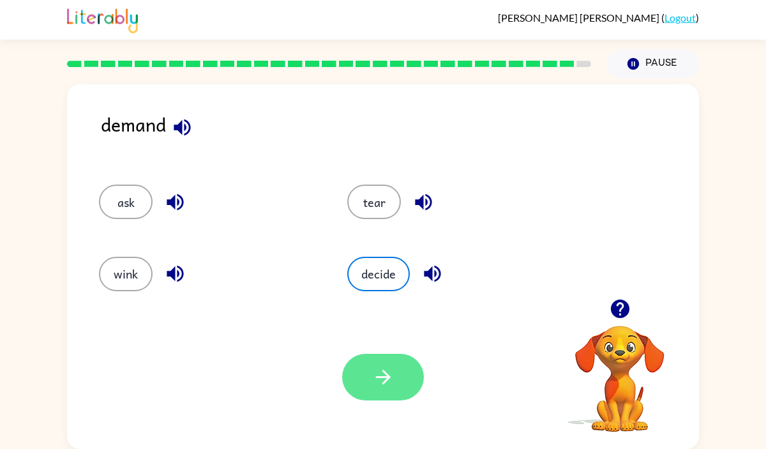
click at [392, 366] on icon "button" at bounding box center [383, 377] width 22 height 22
